Goal: Find specific page/section: Find specific page/section

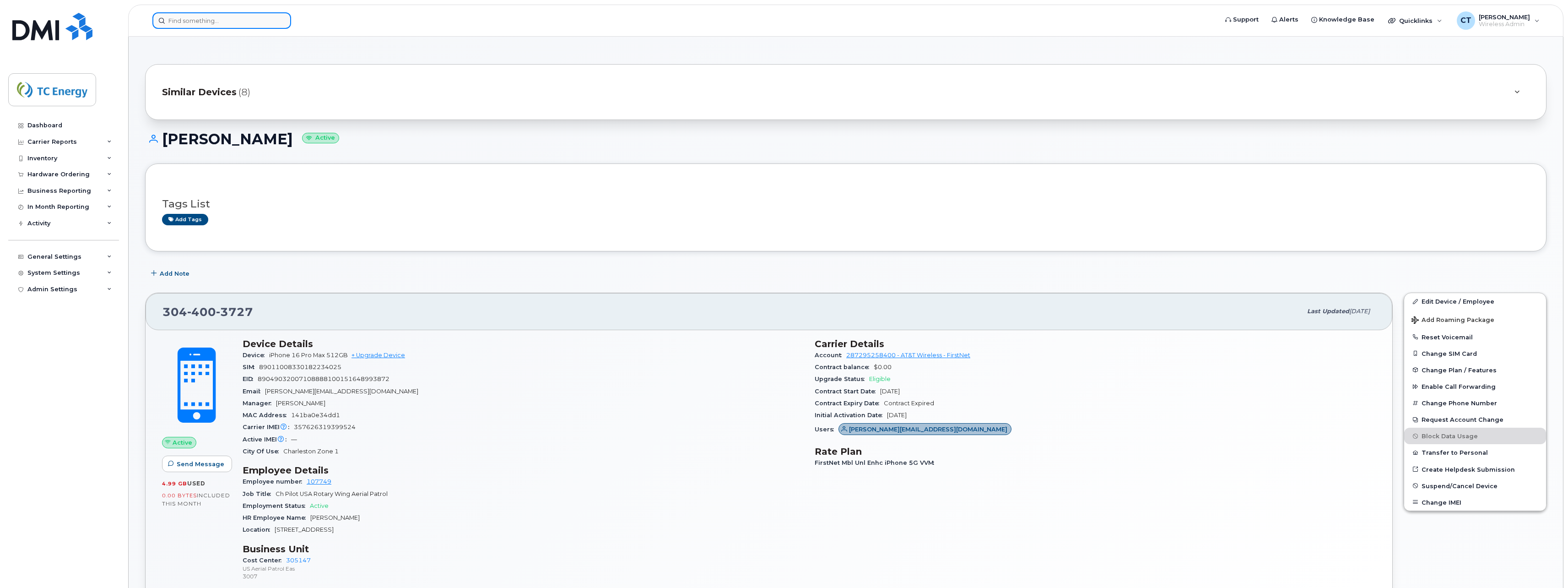
click at [195, 19] on input at bounding box center [221, 21] width 138 height 16
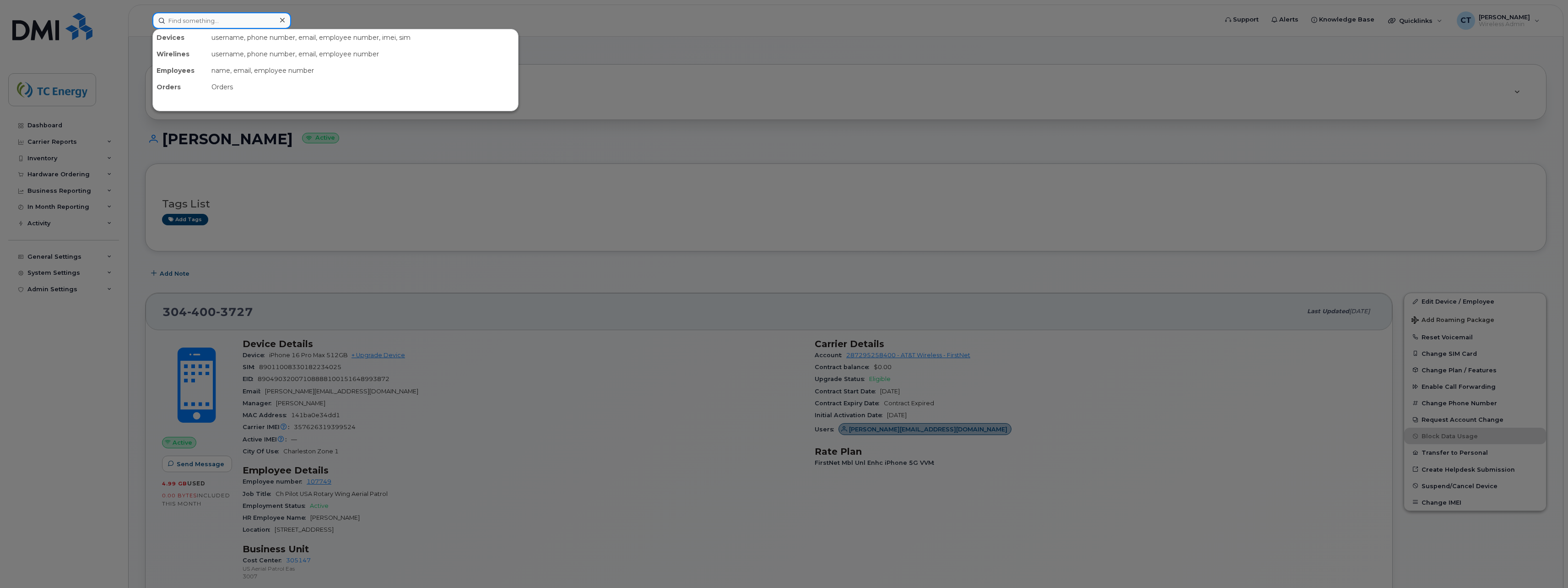
paste input "[PHONE_NUMBER]"
type input "[PHONE_NUMBER]"
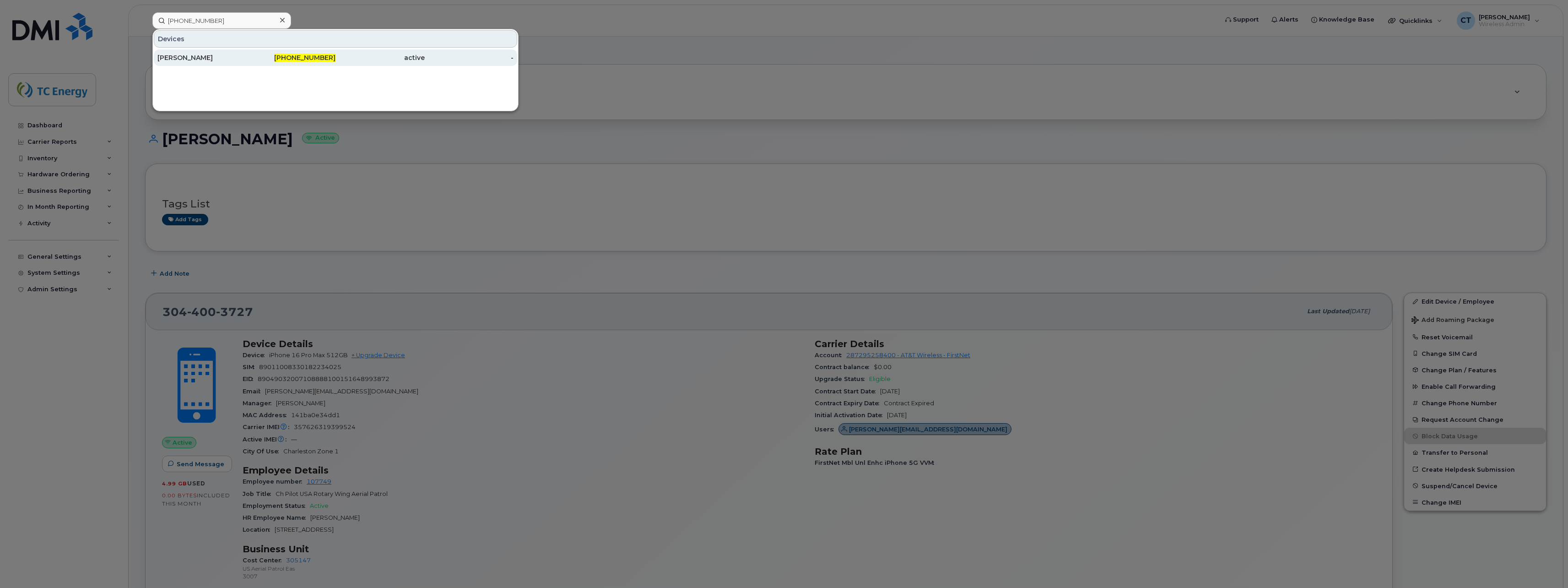
click at [239, 58] on div "[PERSON_NAME]" at bounding box center [202, 58] width 89 height 9
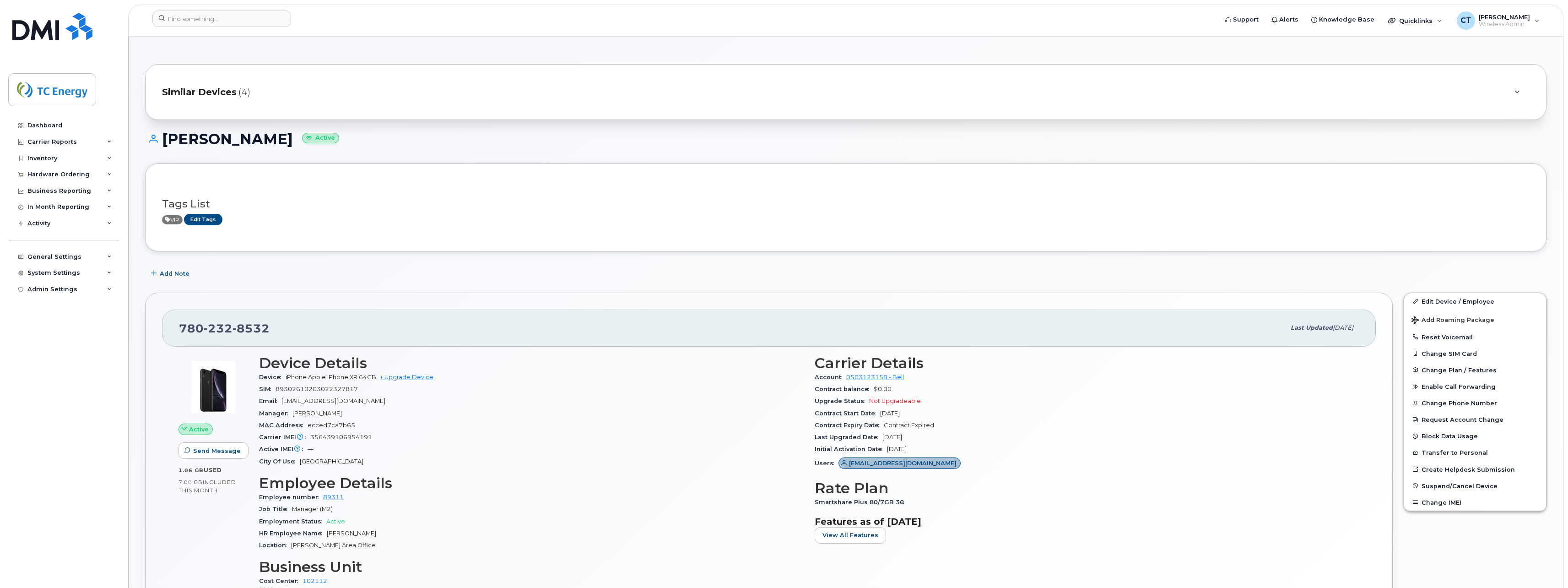
click at [279, 99] on div "Similar Devices (4)" at bounding box center [833, 92] width 1342 height 22
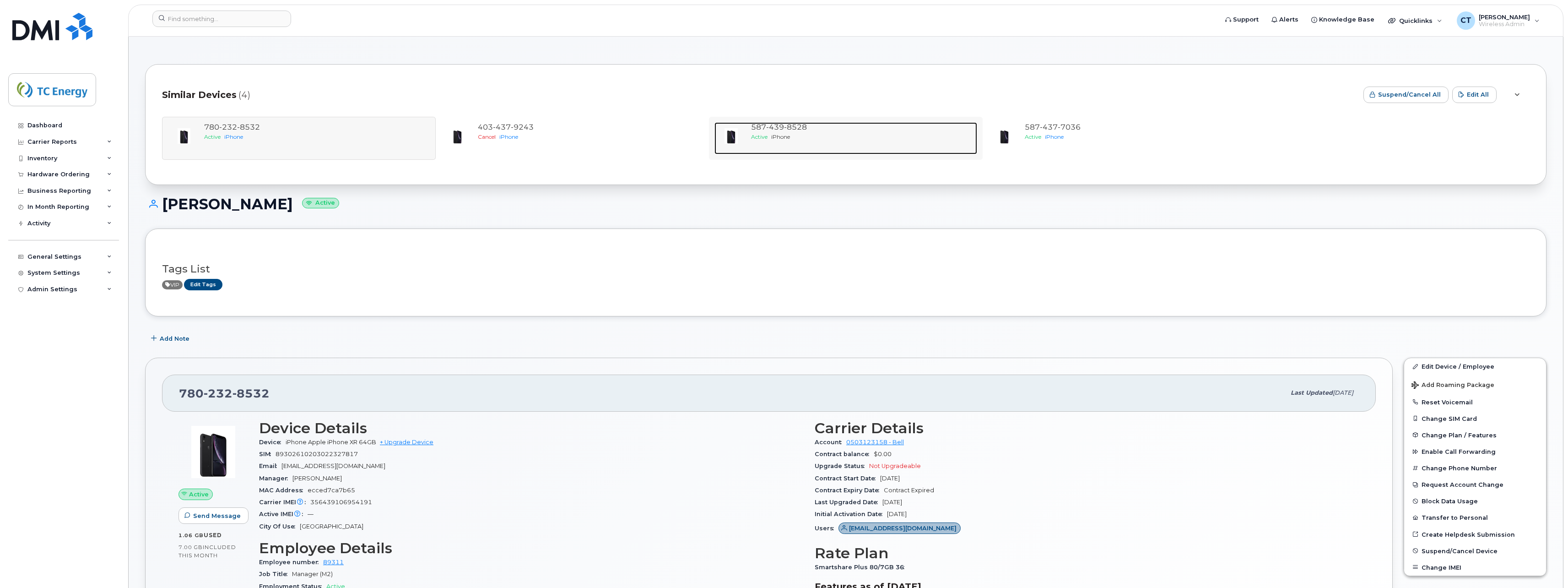
click at [805, 133] on div "Active iPhone" at bounding box center [862, 136] width 223 height 8
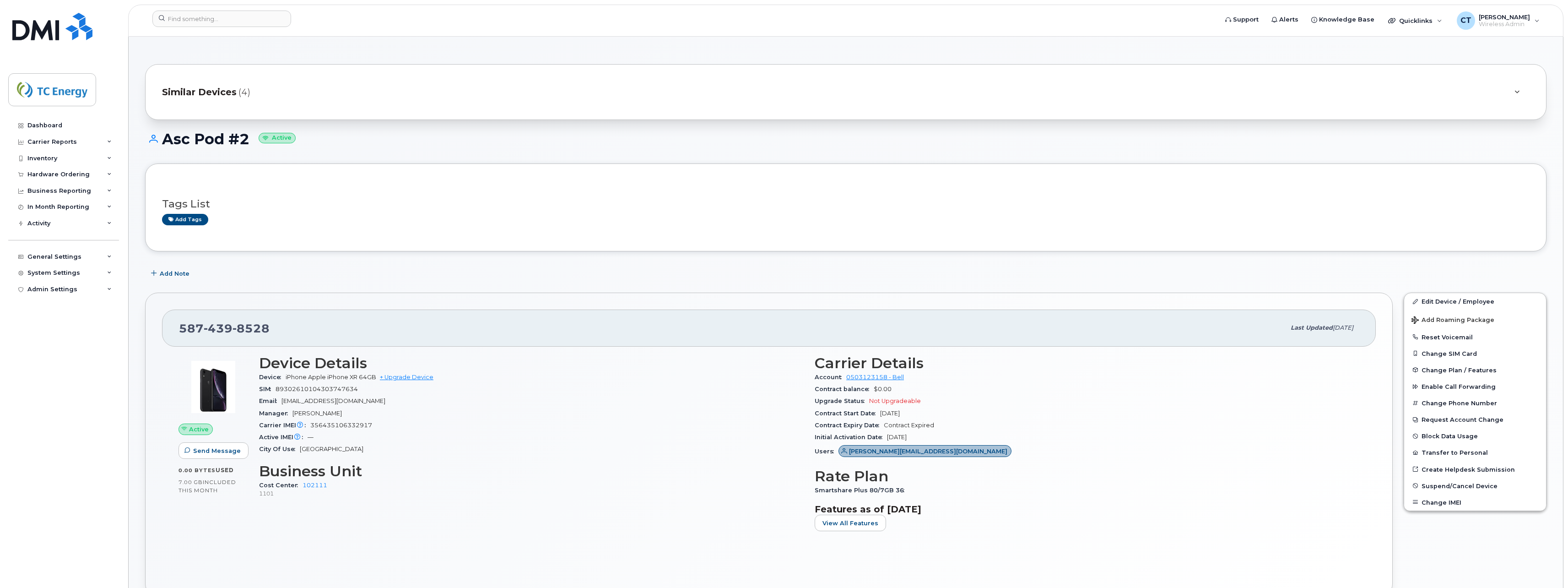
click at [249, 84] on div "Similar Devices (4)" at bounding box center [833, 92] width 1342 height 22
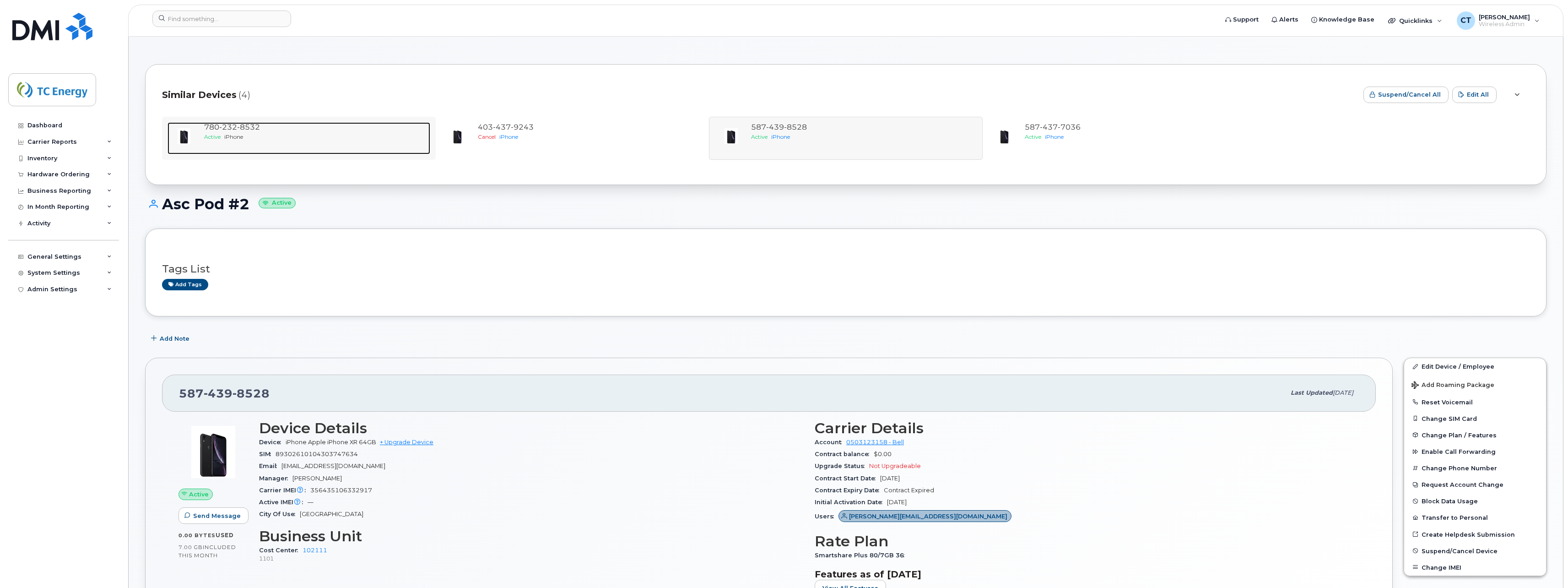
click at [233, 134] on span "iPhone" at bounding box center [233, 136] width 18 height 7
